Goal: Find specific page/section: Find specific page/section

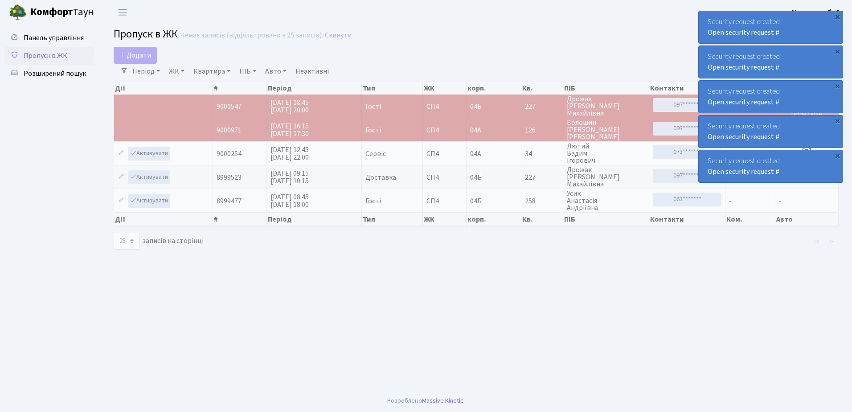
select select "25"
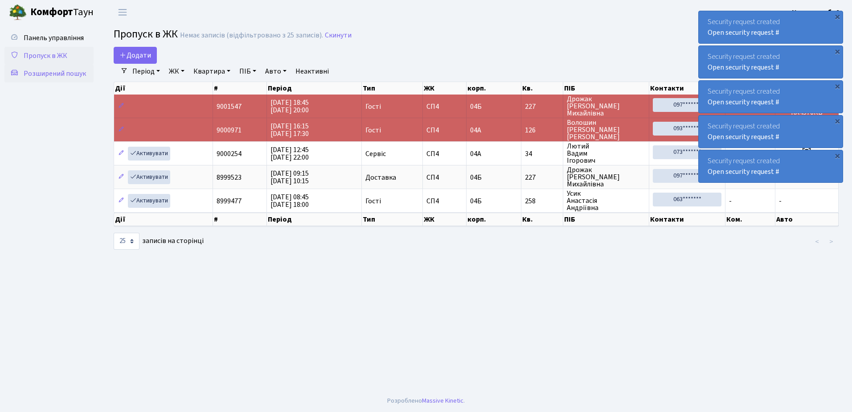
click at [62, 73] on span "Розширений пошук" at bounding box center [55, 74] width 62 height 10
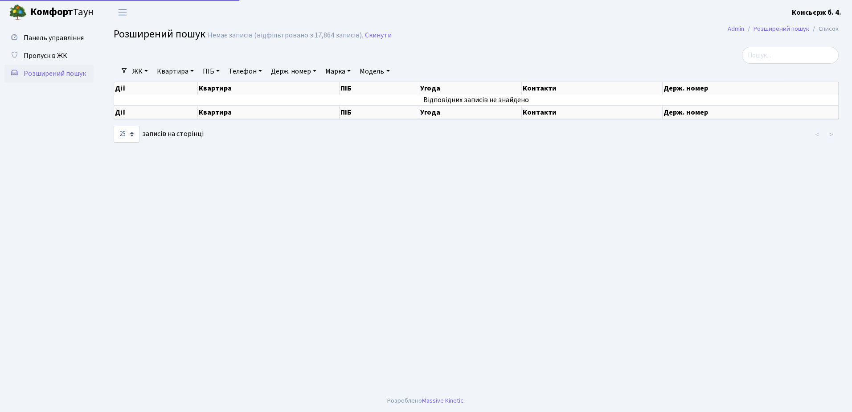
select select "25"
click at [43, 54] on span "Пропуск в ЖК" at bounding box center [46, 56] width 44 height 10
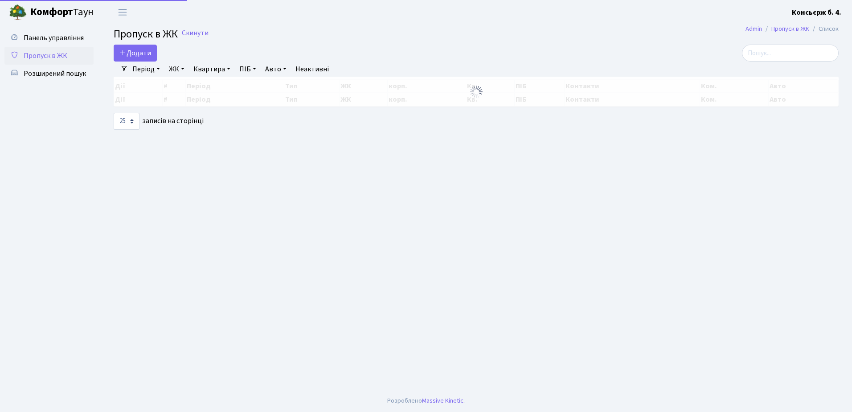
select select "25"
